Goal: Transaction & Acquisition: Purchase product/service

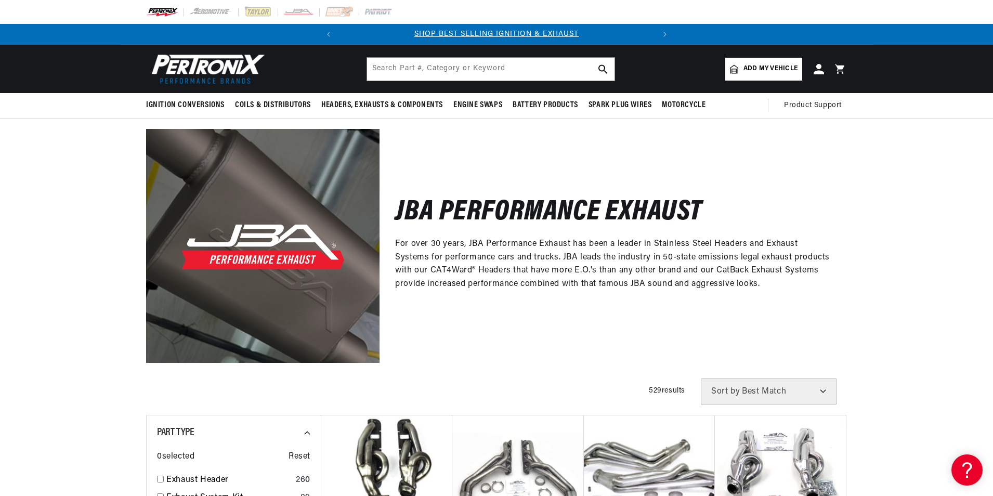
click at [745, 72] on span "Add my vehicle" at bounding box center [770, 69] width 54 height 10
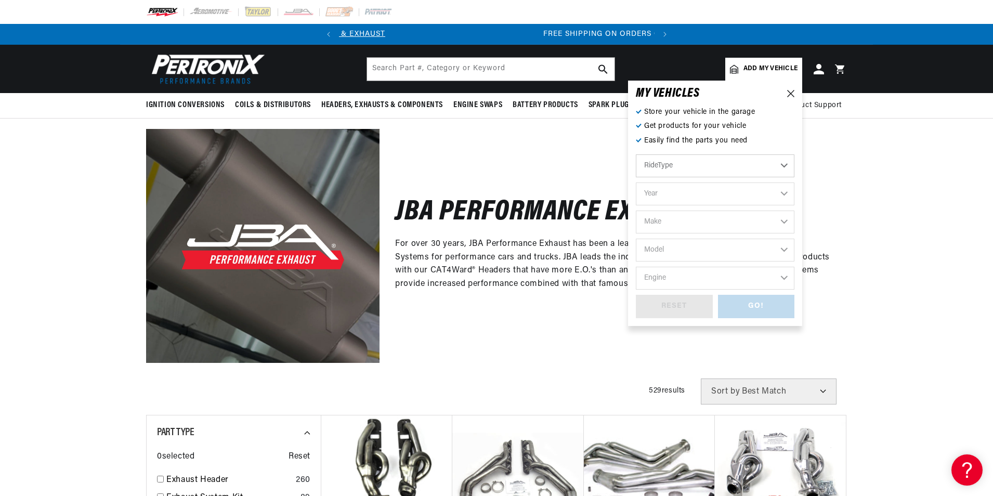
scroll to position [0, 315]
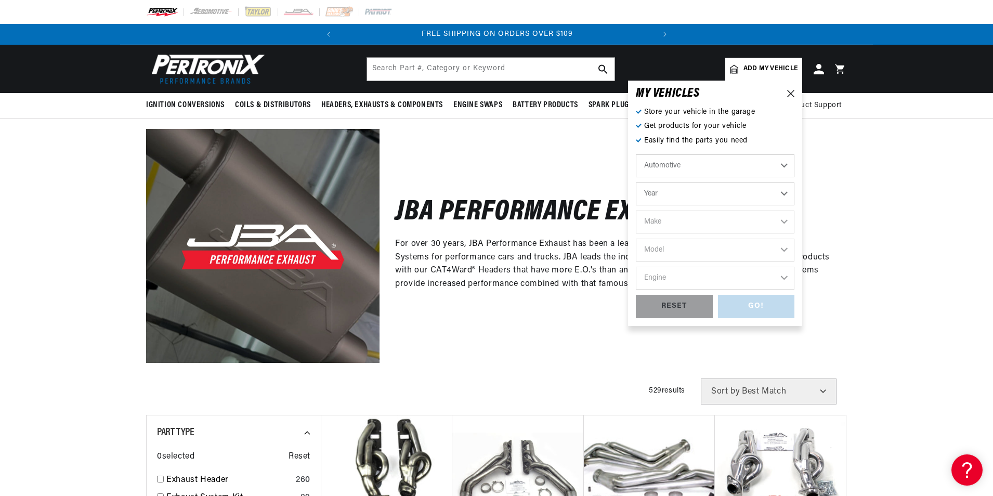
click at [696, 196] on select "Year 2026 2025 2024 2023 2022 2021 2020 2019 2018 2017 2016 2015 2014 2013 2012…" at bounding box center [715, 193] width 159 height 23
select select "2021"
click at [636, 182] on select "Year 2026 2025 2024 2023 2022 2021 2020 2019 2018 2017 2016 2015 2014 2013 2012…" at bounding box center [715, 193] width 159 height 23
select select "2021"
click at [688, 222] on select "Make Cadillac Chevrolet Chrysler Dodge Ford GMC INFINITI Jeep Nissan Ram Toyota" at bounding box center [715, 221] width 159 height 23
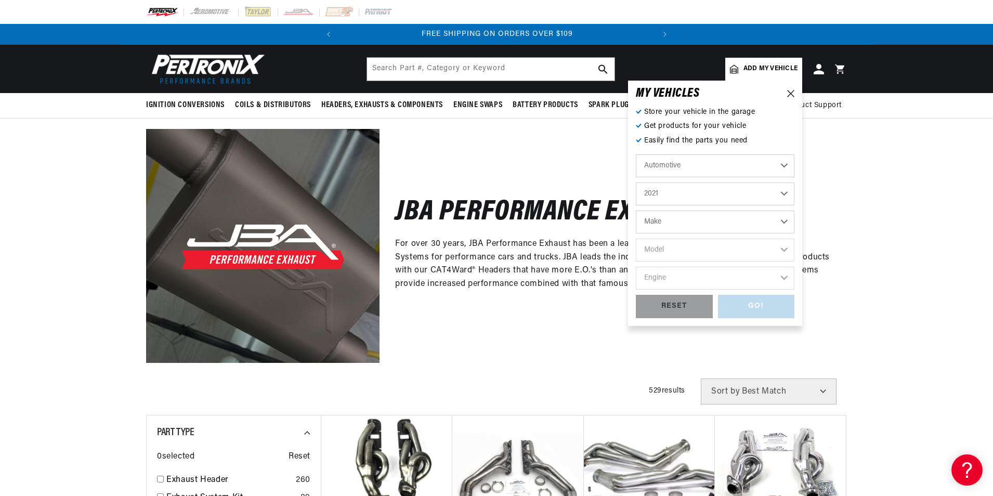
select select "Nissan"
click at [636, 210] on select "Make Cadillac Chevrolet Chrysler Dodge Ford GMC INFINITI Jeep Nissan Ram Toyota" at bounding box center [715, 221] width 159 height 23
select select "Nissan"
click at [677, 252] on select "Model Armada TITAN TITAN XD" at bounding box center [715, 250] width 159 height 23
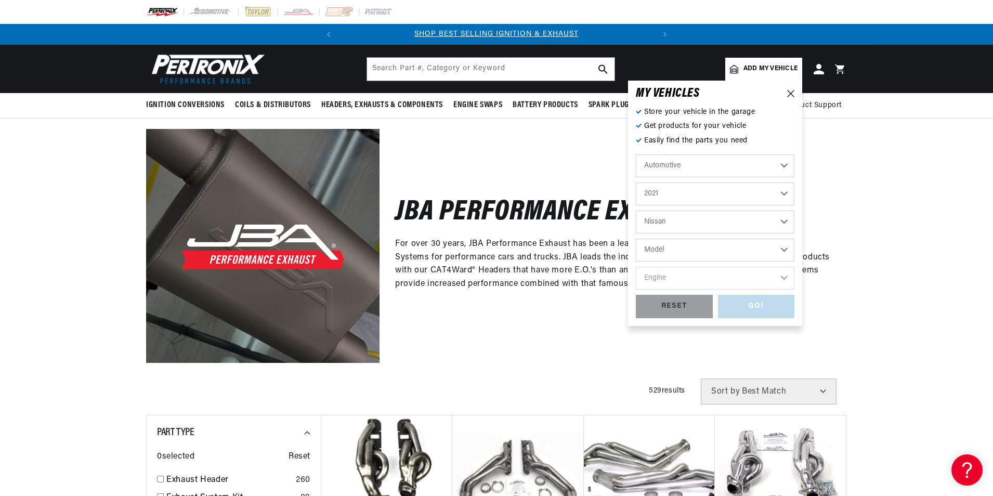
select select "TITAN"
click at [636, 239] on select "Model Armada TITAN TITAN XD" at bounding box center [715, 250] width 159 height 23
select select "TITAN"
click at [678, 281] on select "Engine 5.6L" at bounding box center [715, 278] width 159 height 23
select select "5.6L"
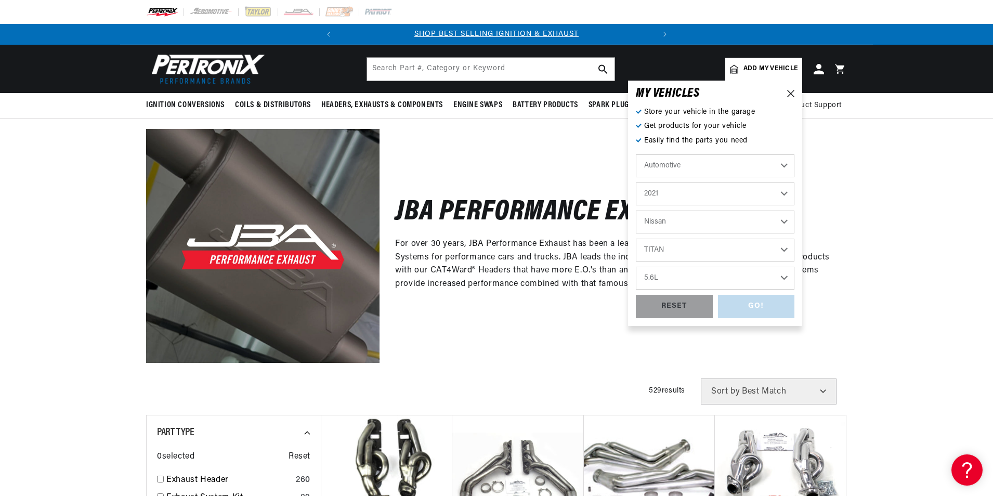
click at [636, 267] on select "Engine 5.6L" at bounding box center [715, 278] width 159 height 23
select select "5.6L"
click at [765, 302] on div "GO!" at bounding box center [756, 306] width 77 height 23
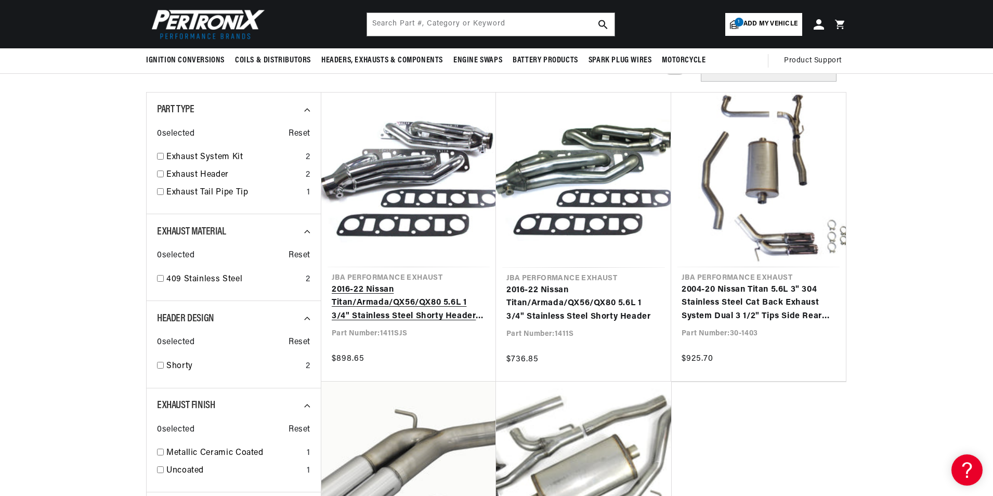
click at [429, 311] on link "2016-22 Nissan Titan/Armada/QX56/QX80 5.6L 1 3/4" Stainless Steel Shorty Header…" at bounding box center [409, 303] width 154 height 40
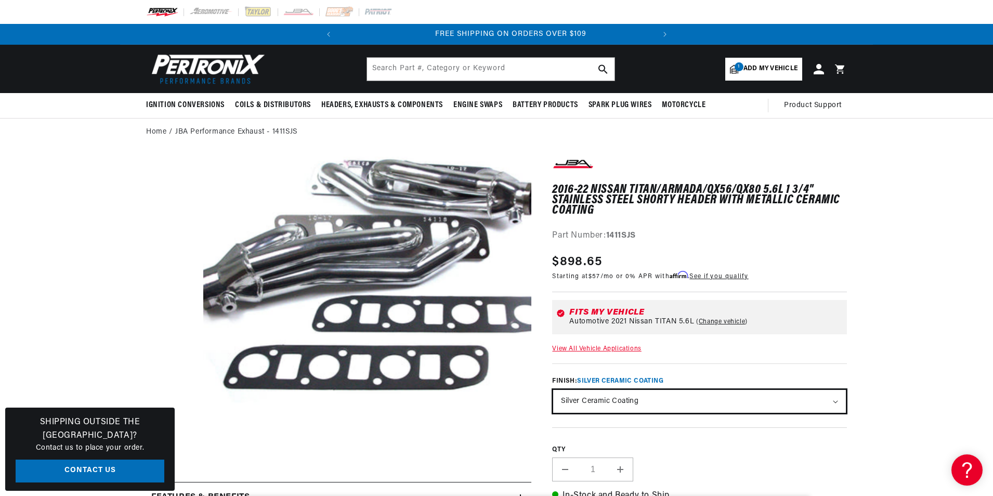
scroll to position [0, 315]
click at [833, 402] on select "Natural Stainless Silver Ceramic Coating" at bounding box center [699, 401] width 293 height 23
select select "/products/jba-performance-exhaust-1411s-1-3-4-header-shorty-stainless-steel-16-…"
click at [553, 390] on select "Natural Stainless Silver Ceramic Coating" at bounding box center [699, 401] width 293 height 23
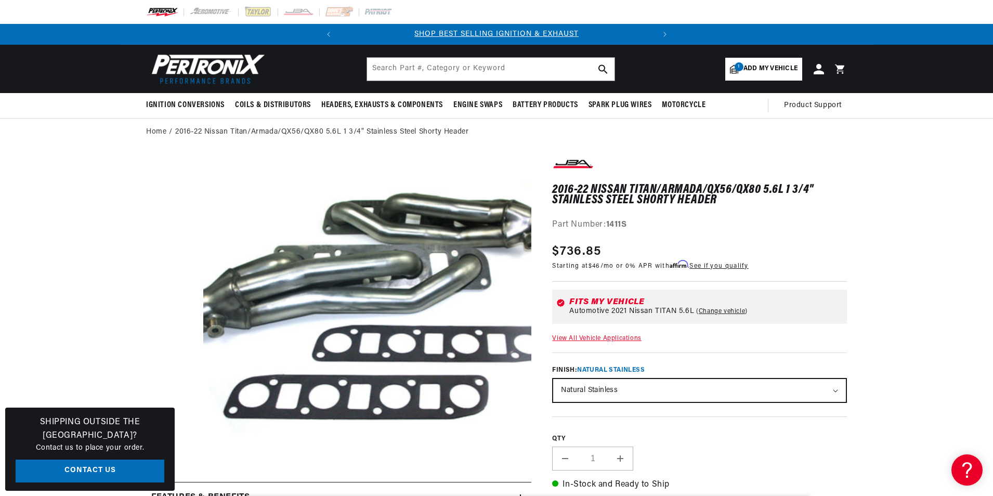
scroll to position [52, 0]
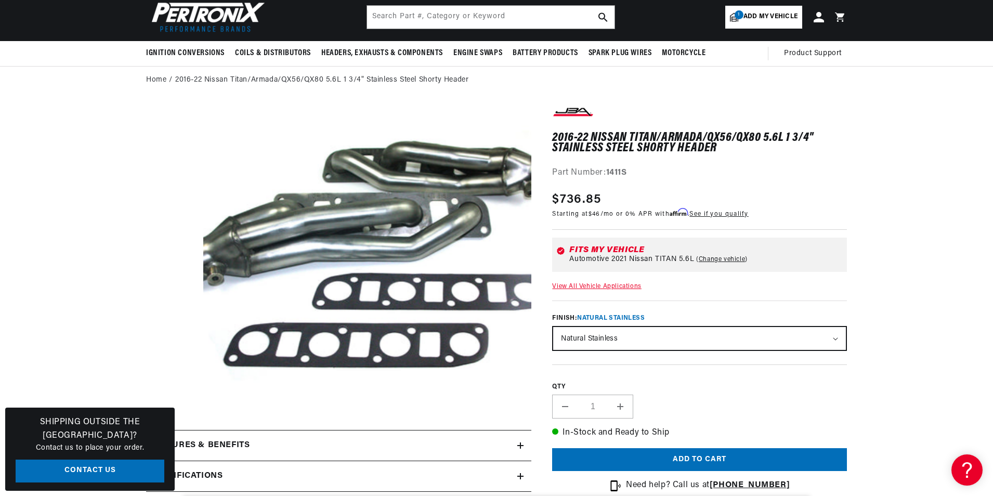
click at [245, 441] on h2 "Features & Benefits" at bounding box center [200, 446] width 98 height 14
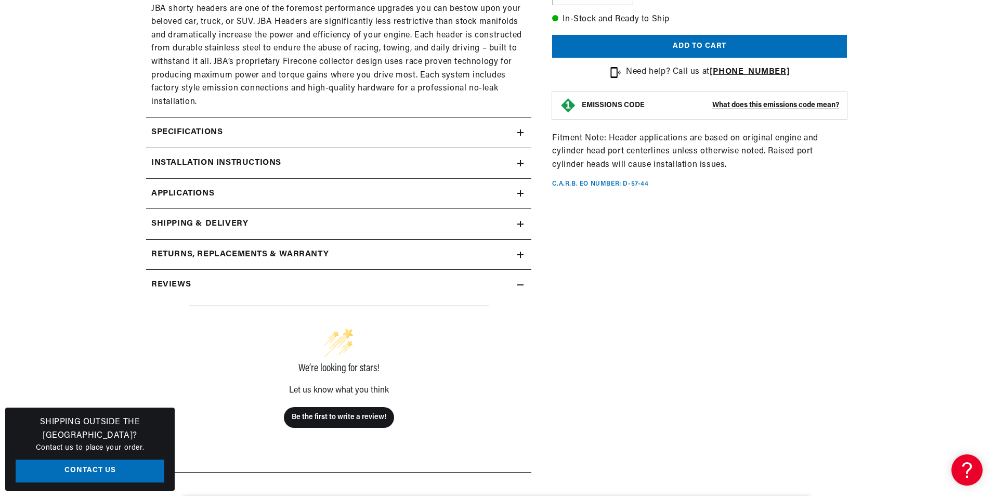
scroll to position [615, 0]
click at [519, 193] on icon at bounding box center [520, 193] width 6 height 6
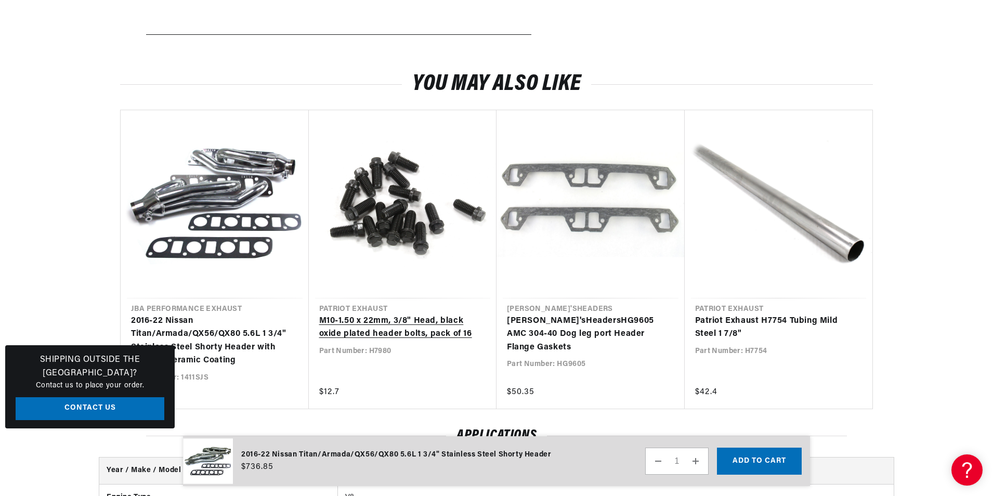
scroll to position [0, 315]
